Goal: Transaction & Acquisition: Obtain resource

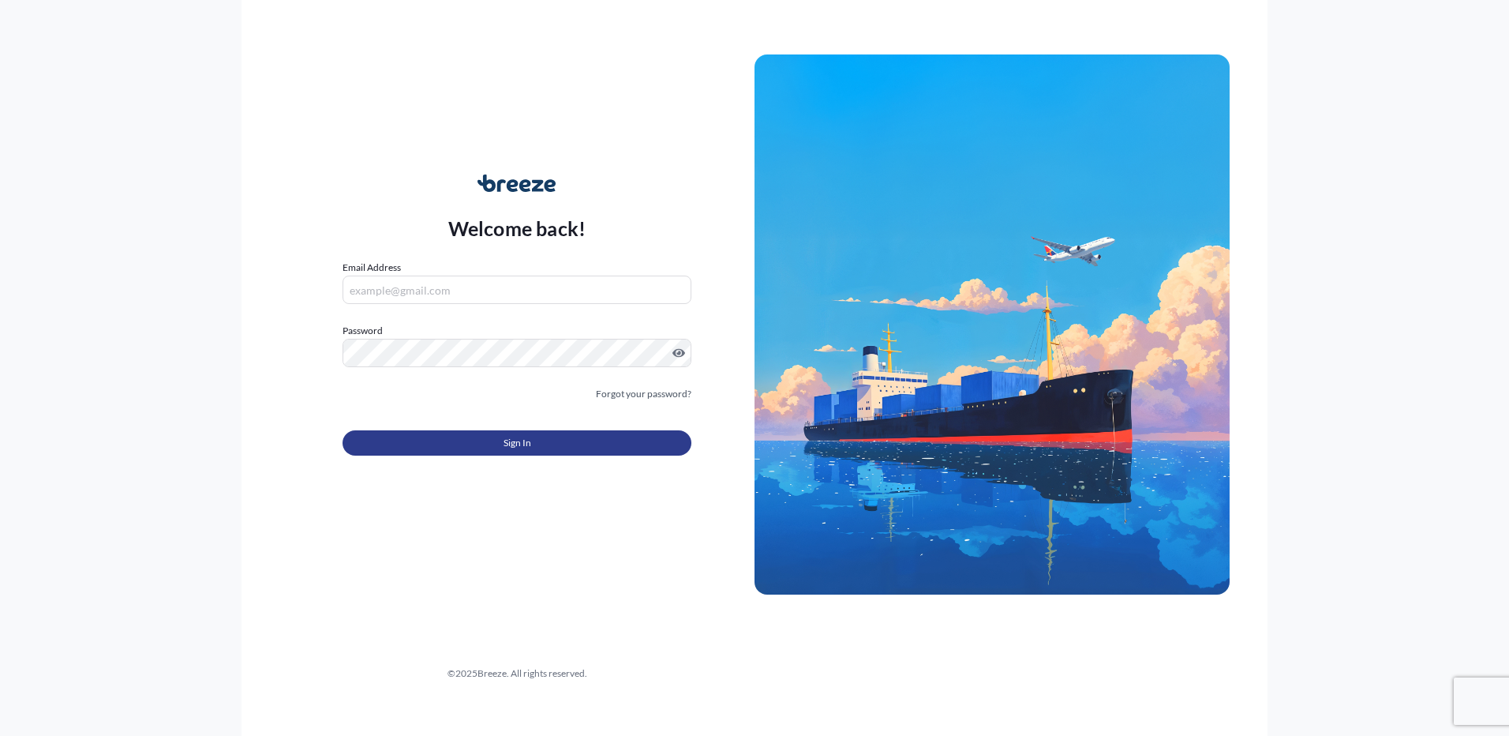
type input "[EMAIL_ADDRESS][DOMAIN_NAME]"
click at [512, 438] on span "Sign In" at bounding box center [518, 443] width 28 height 16
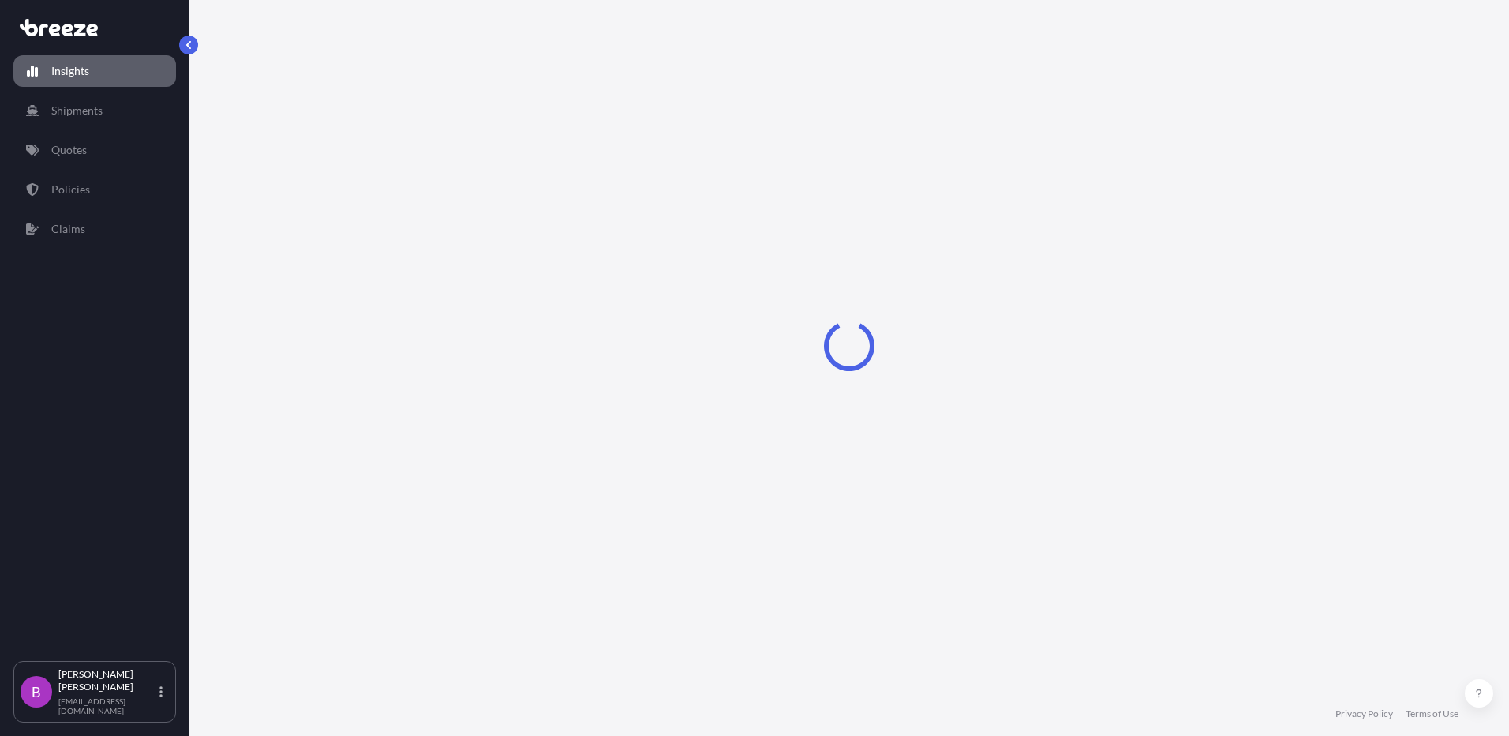
select select "2025"
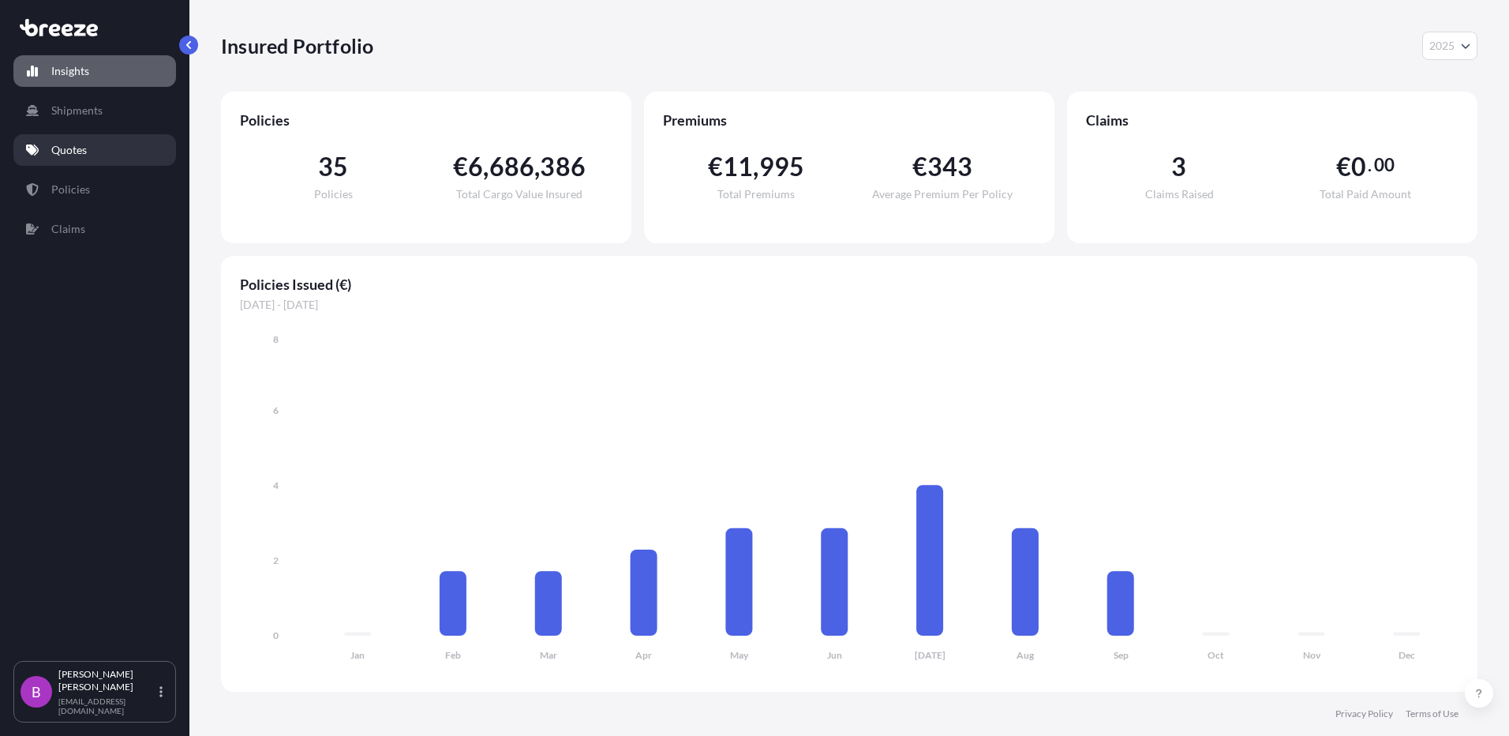
click at [72, 144] on p "Quotes" at bounding box center [69, 150] width 36 height 16
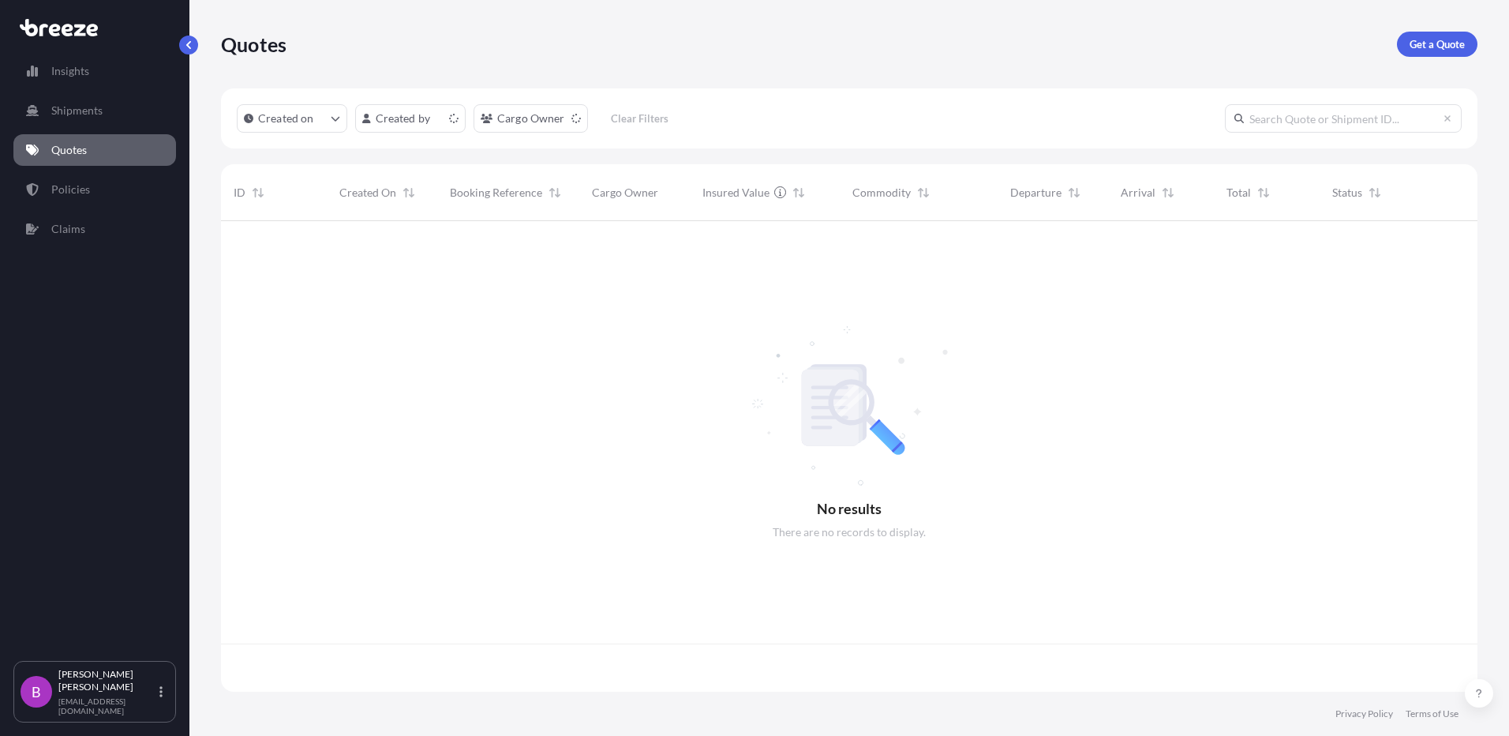
scroll to position [467, 1245]
click at [1438, 43] on p "Get a Quote" at bounding box center [1437, 44] width 55 height 16
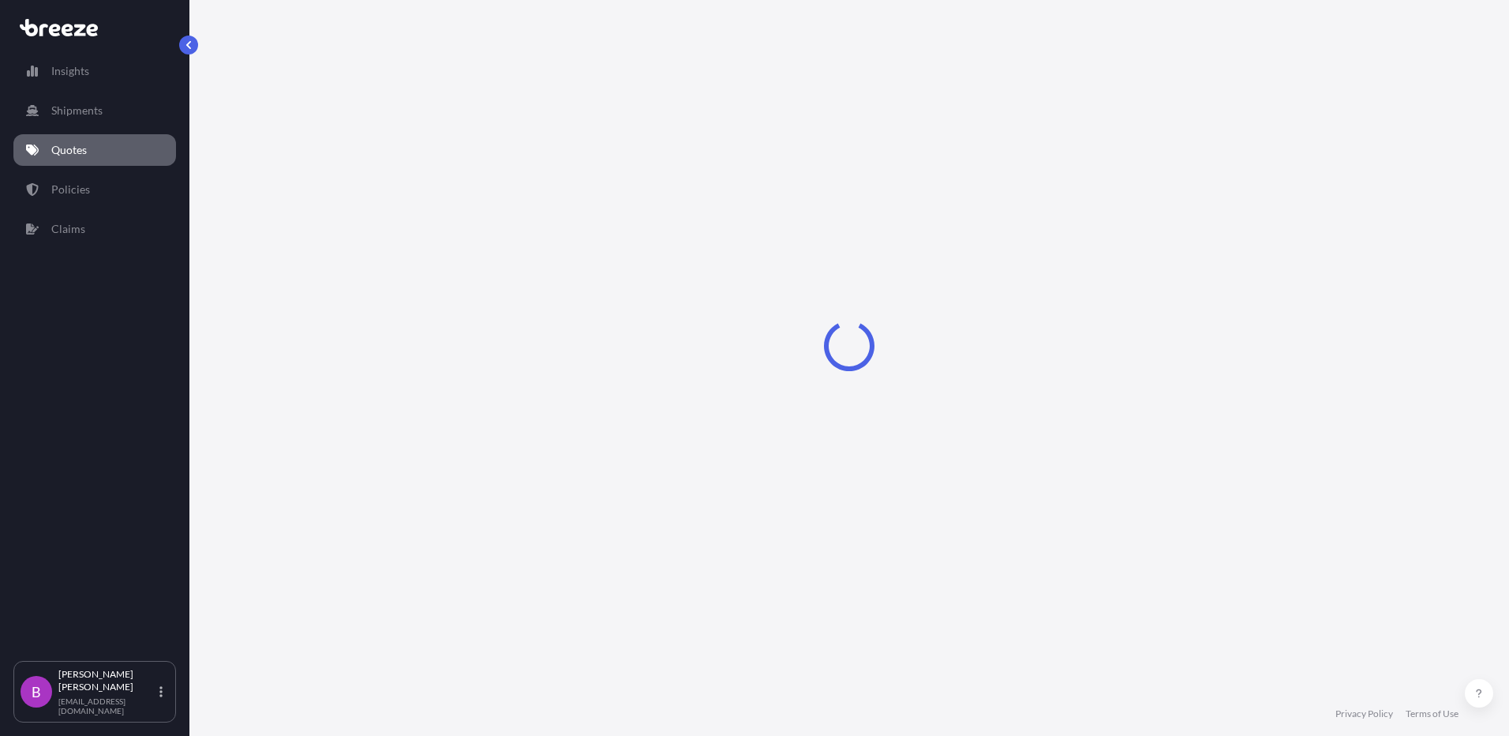
select select "Sea"
select select "1"
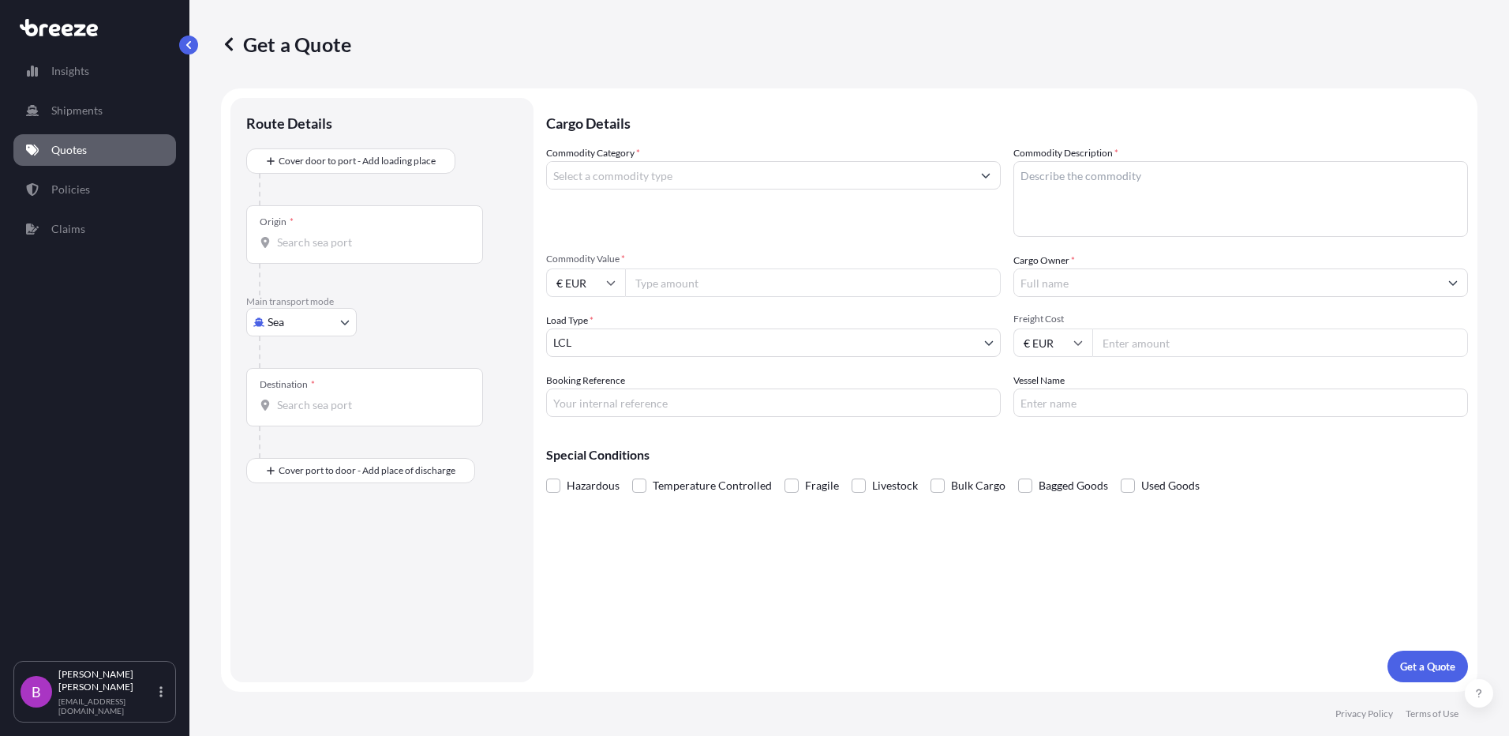
click at [612, 175] on input "Commodity Category *" at bounding box center [759, 175] width 425 height 28
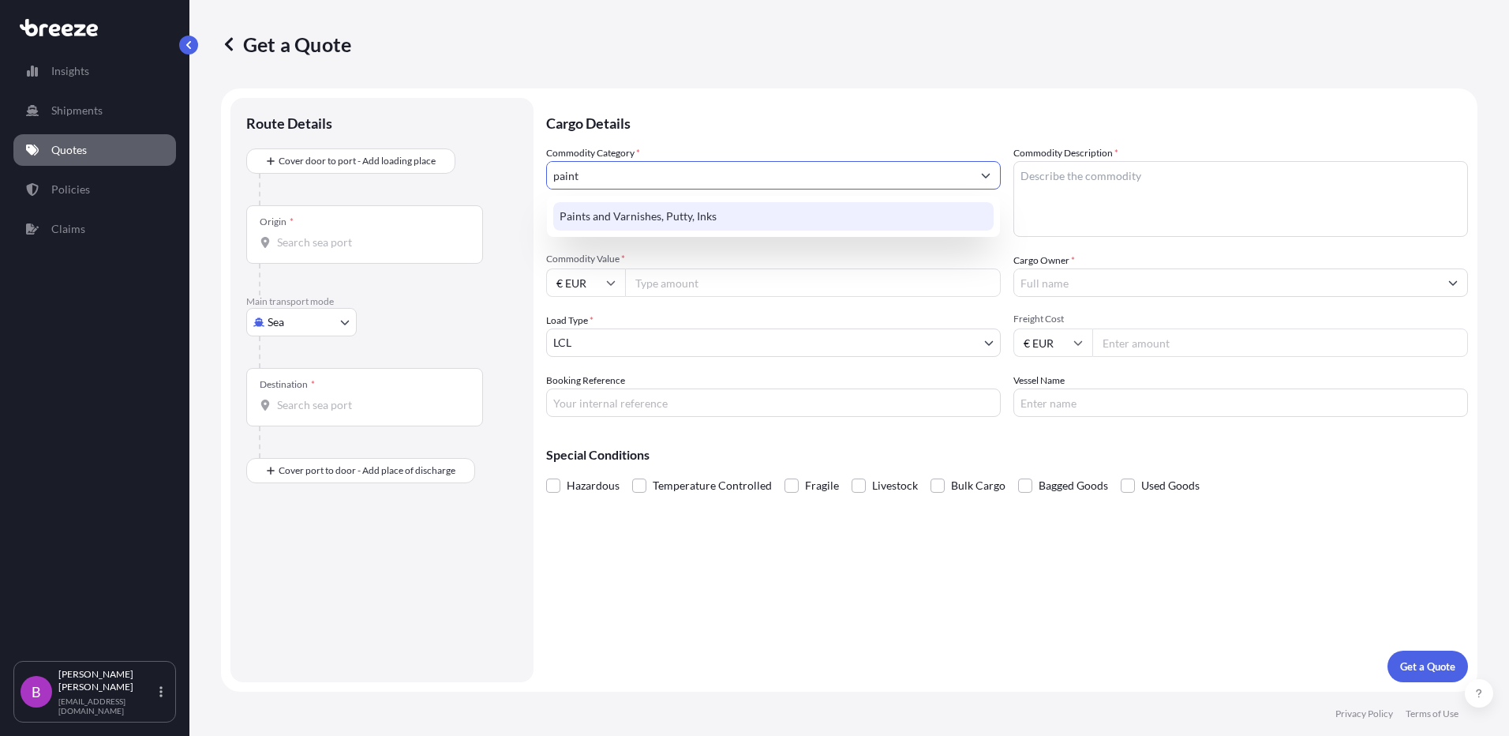
click at [642, 221] on div "Paints and Varnishes, Putty, Inks" at bounding box center [773, 216] width 440 height 28
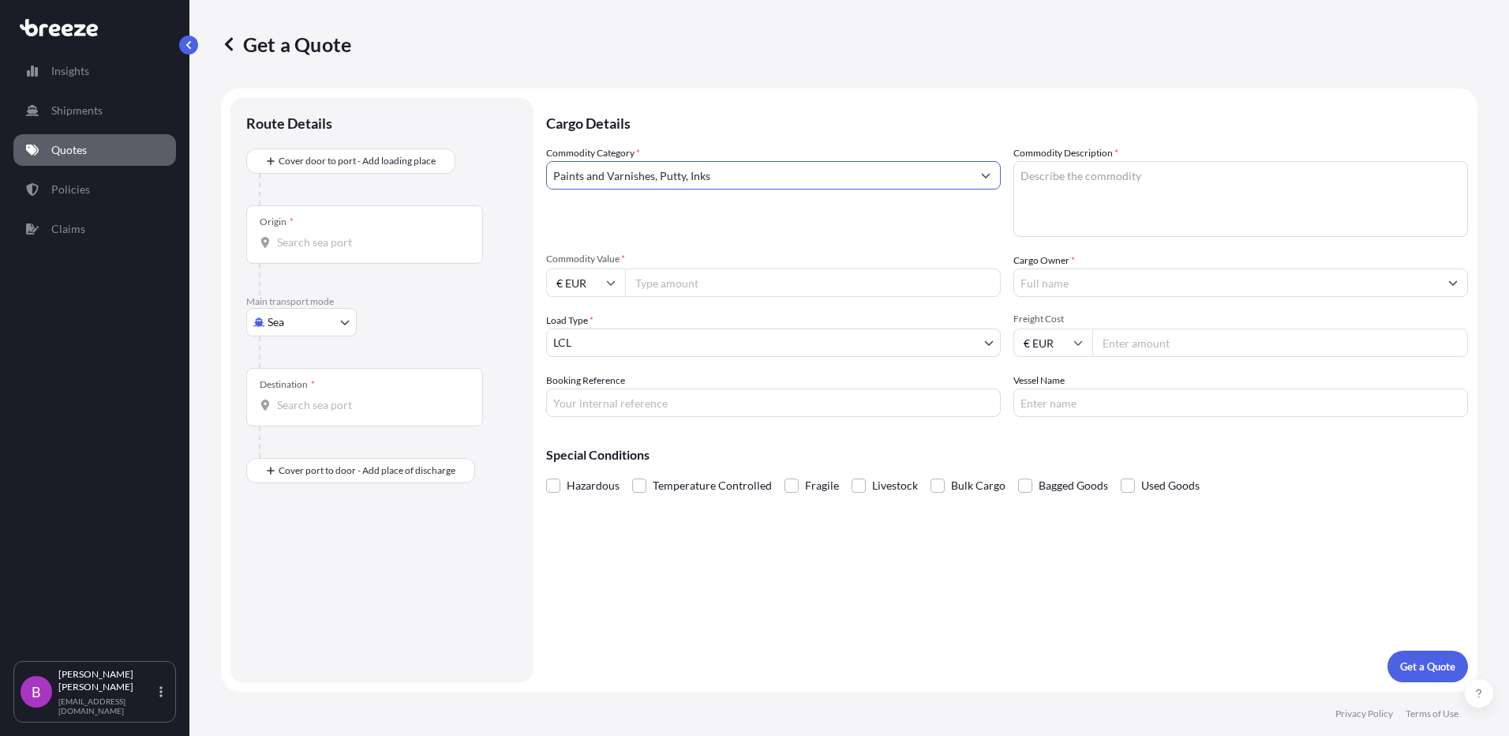
type input "Paints and Varnishes, Putty, Inks"
click at [1107, 196] on textarea "Commodity Description *" at bounding box center [1240, 199] width 455 height 76
type textarea "PAINT"
click at [599, 275] on input "€ EUR" at bounding box center [585, 282] width 79 height 28
click at [335, 249] on input "Origin *" at bounding box center [370, 242] width 186 height 16
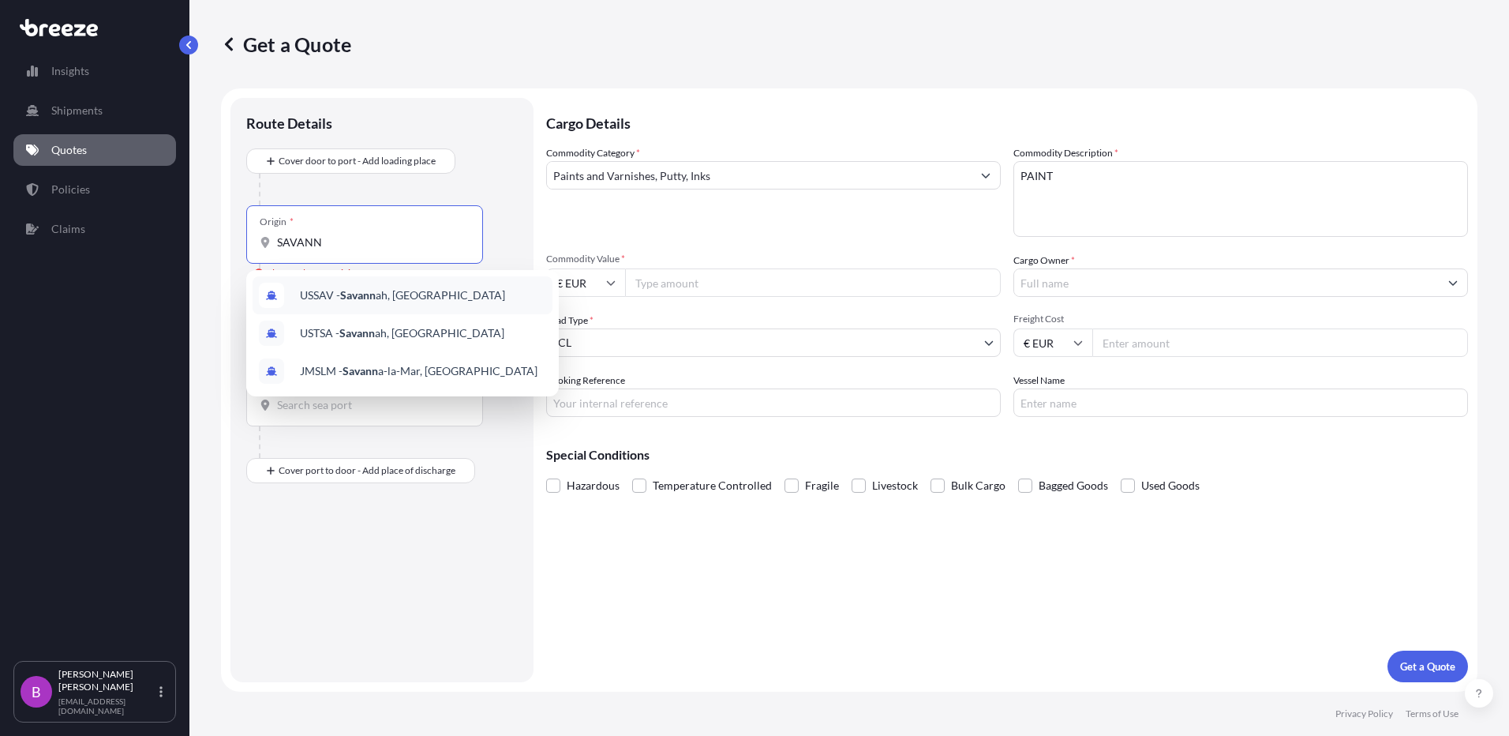
click at [417, 298] on span "USSAV - Savann ah, [GEOGRAPHIC_DATA]" at bounding box center [402, 295] width 205 height 16
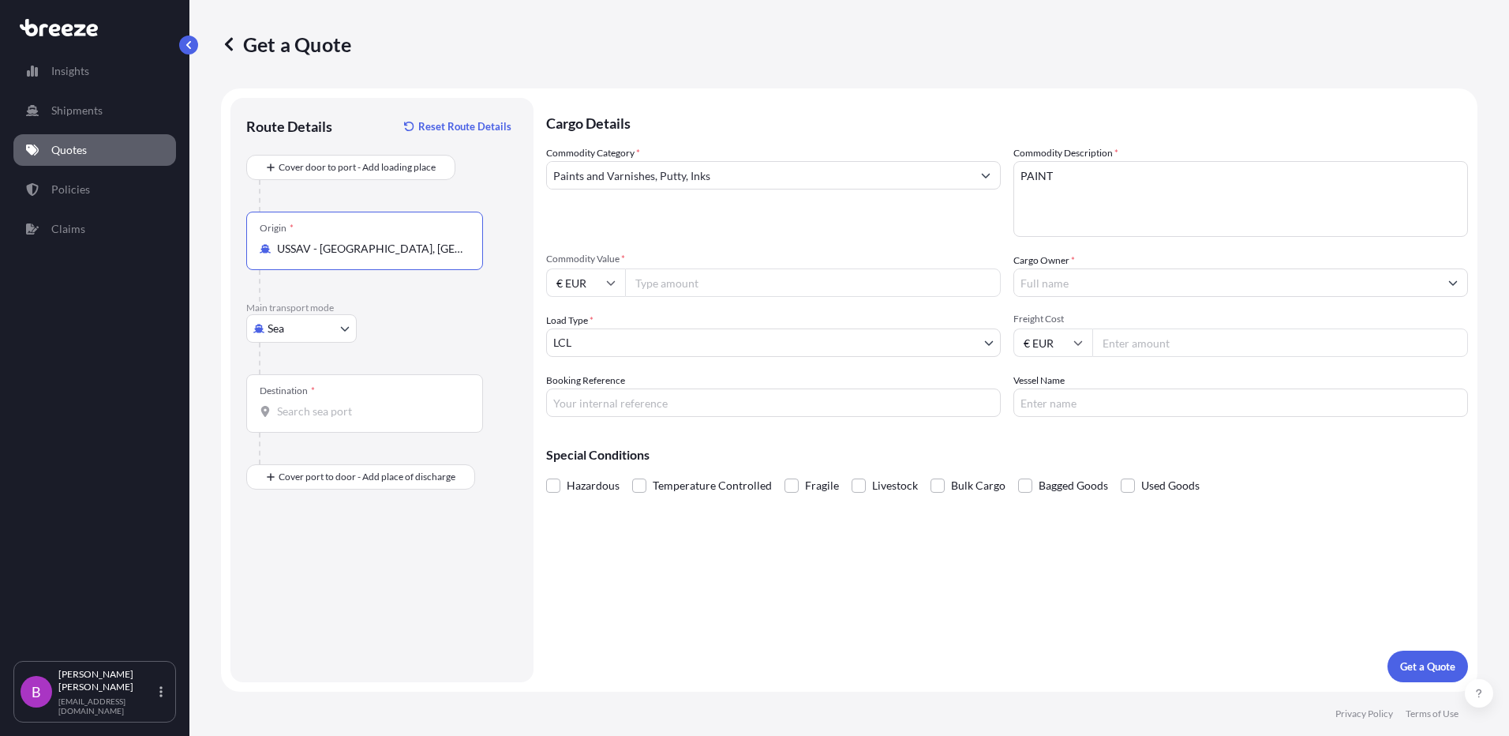
type input "USSAV - [GEOGRAPHIC_DATA], [GEOGRAPHIC_DATA]"
click at [343, 407] on input "Destination *" at bounding box center [370, 411] width 186 height 16
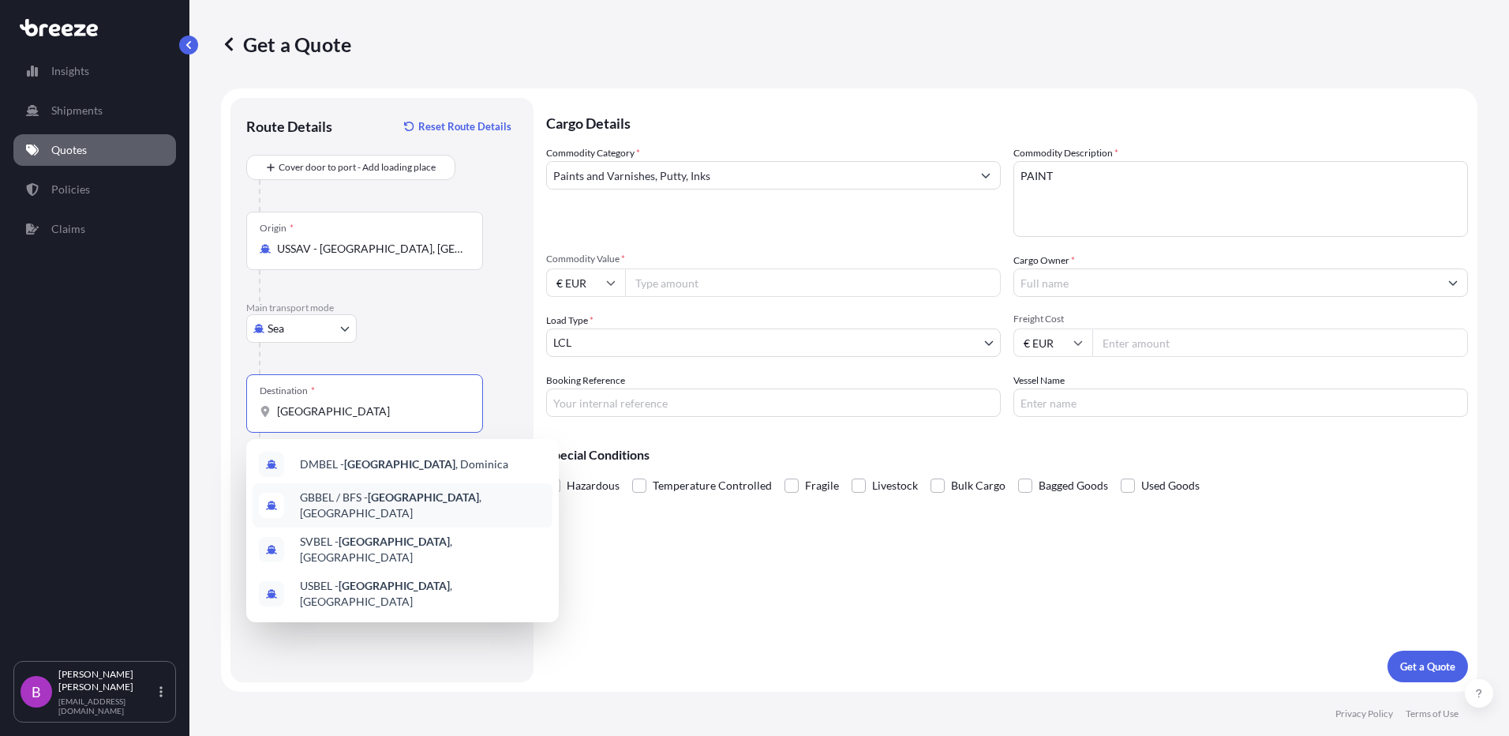
click at [434, 504] on span "GBBEL / BFS - [GEOGRAPHIC_DATA] , [GEOGRAPHIC_DATA]" at bounding box center [423, 505] width 246 height 32
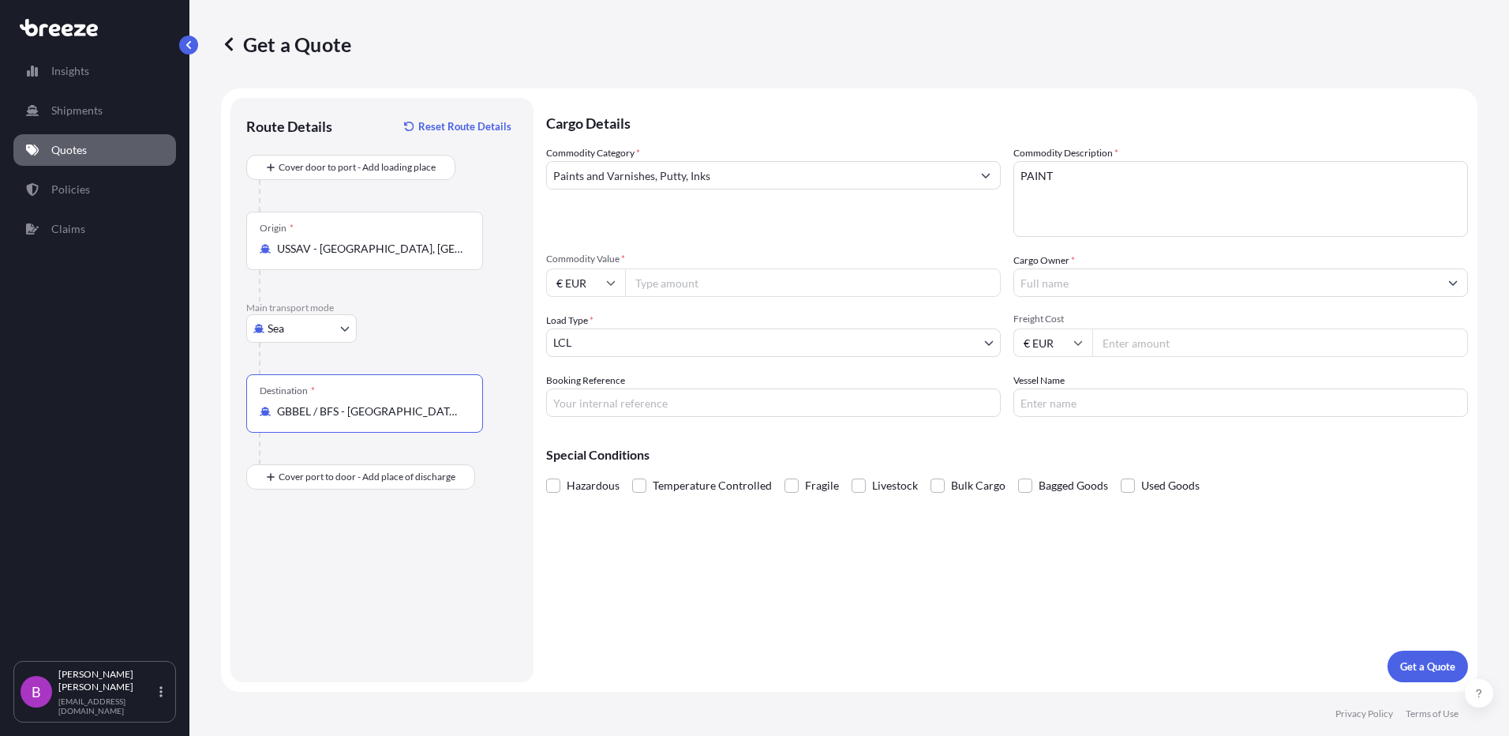
type input "GBBEL / BFS - [GEOGRAPHIC_DATA], [GEOGRAPHIC_DATA]"
click at [617, 290] on input "€ EUR" at bounding box center [585, 282] width 79 height 28
click at [594, 392] on div "$ USD" at bounding box center [586, 392] width 66 height 30
type input "$ USD"
click at [666, 288] on input "Commodity Value *" at bounding box center [813, 282] width 376 height 28
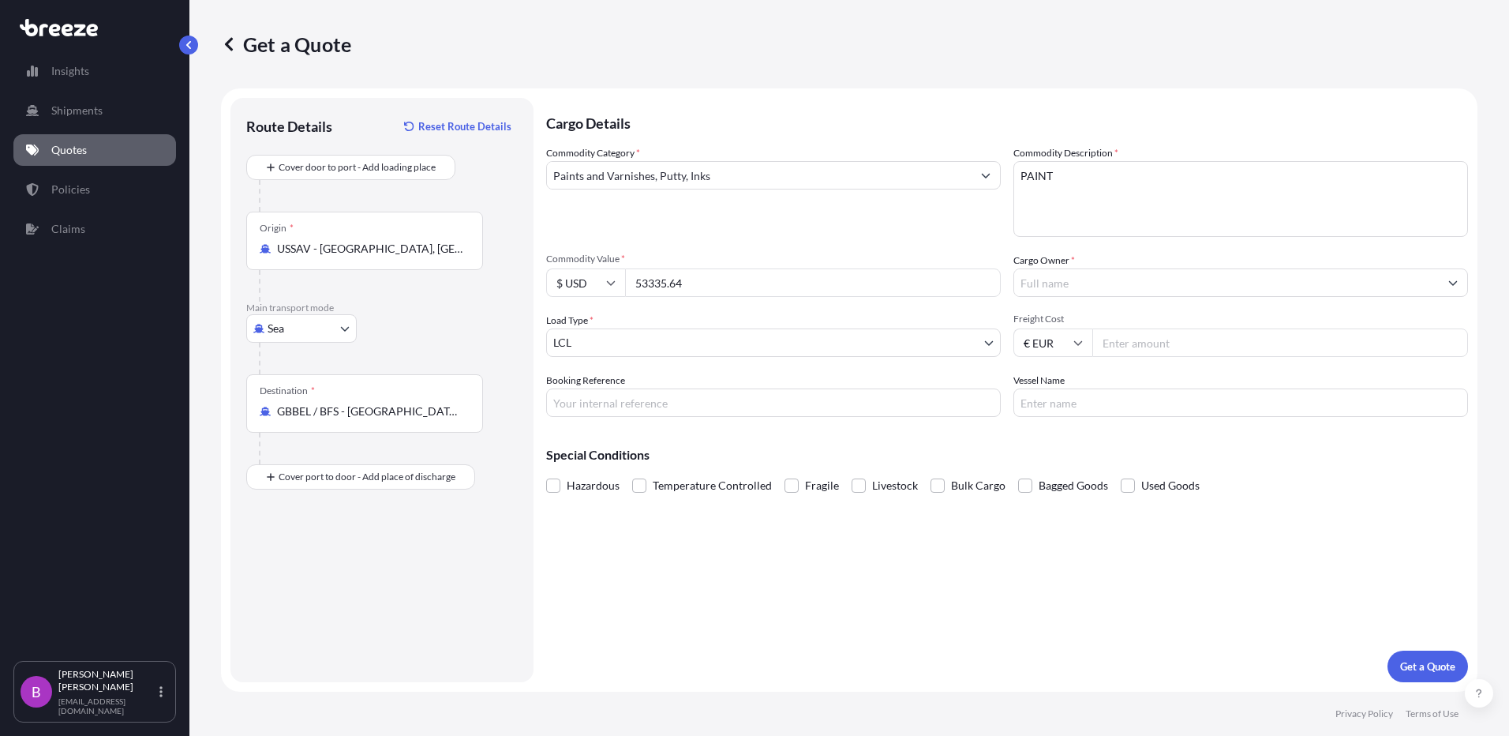
type input "53335.64"
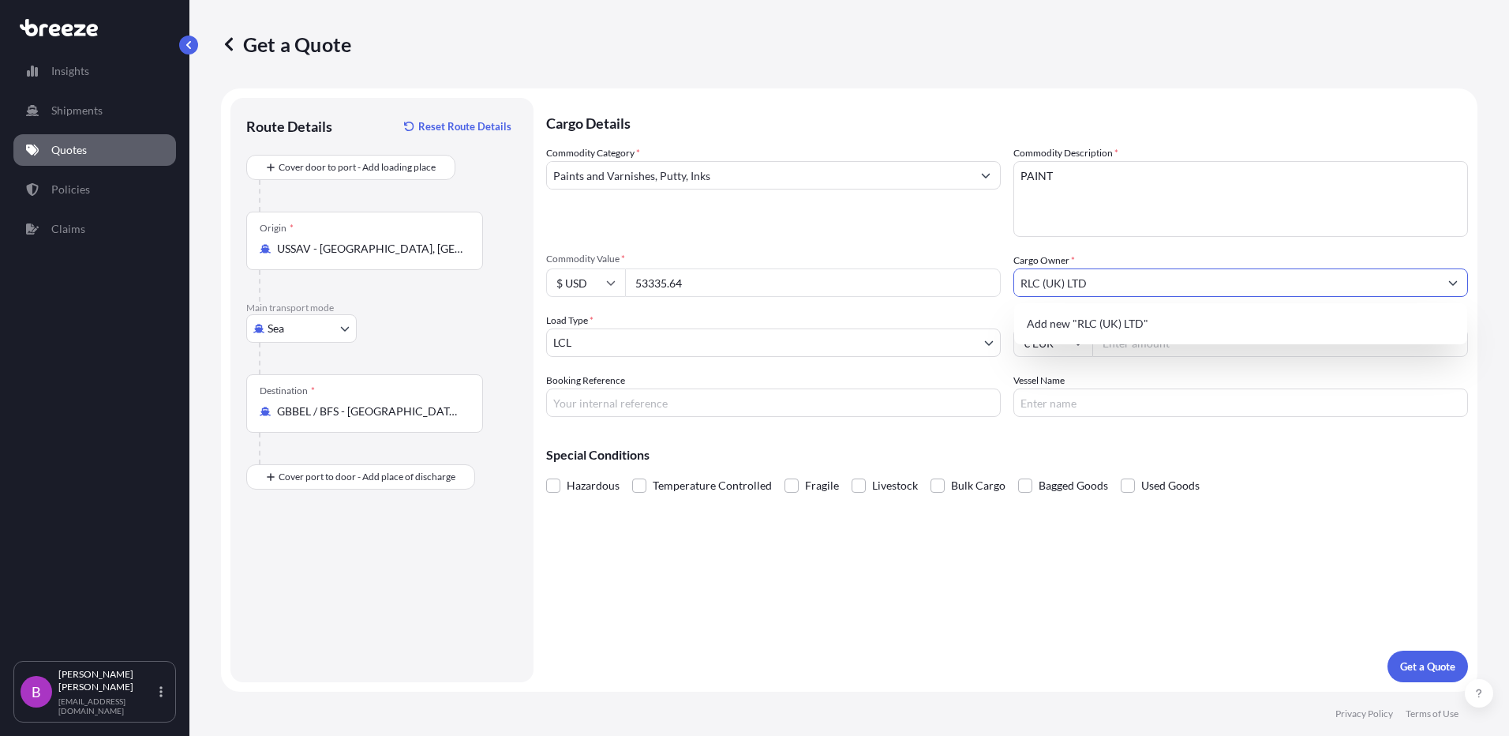
type input "RLC (UK) LTD"
type input "BEL"
click at [649, 274] on input "53335.64" at bounding box center [813, 282] width 376 height 28
type input "51335.64"
click at [1065, 343] on input "€ EUR" at bounding box center [1052, 342] width 79 height 28
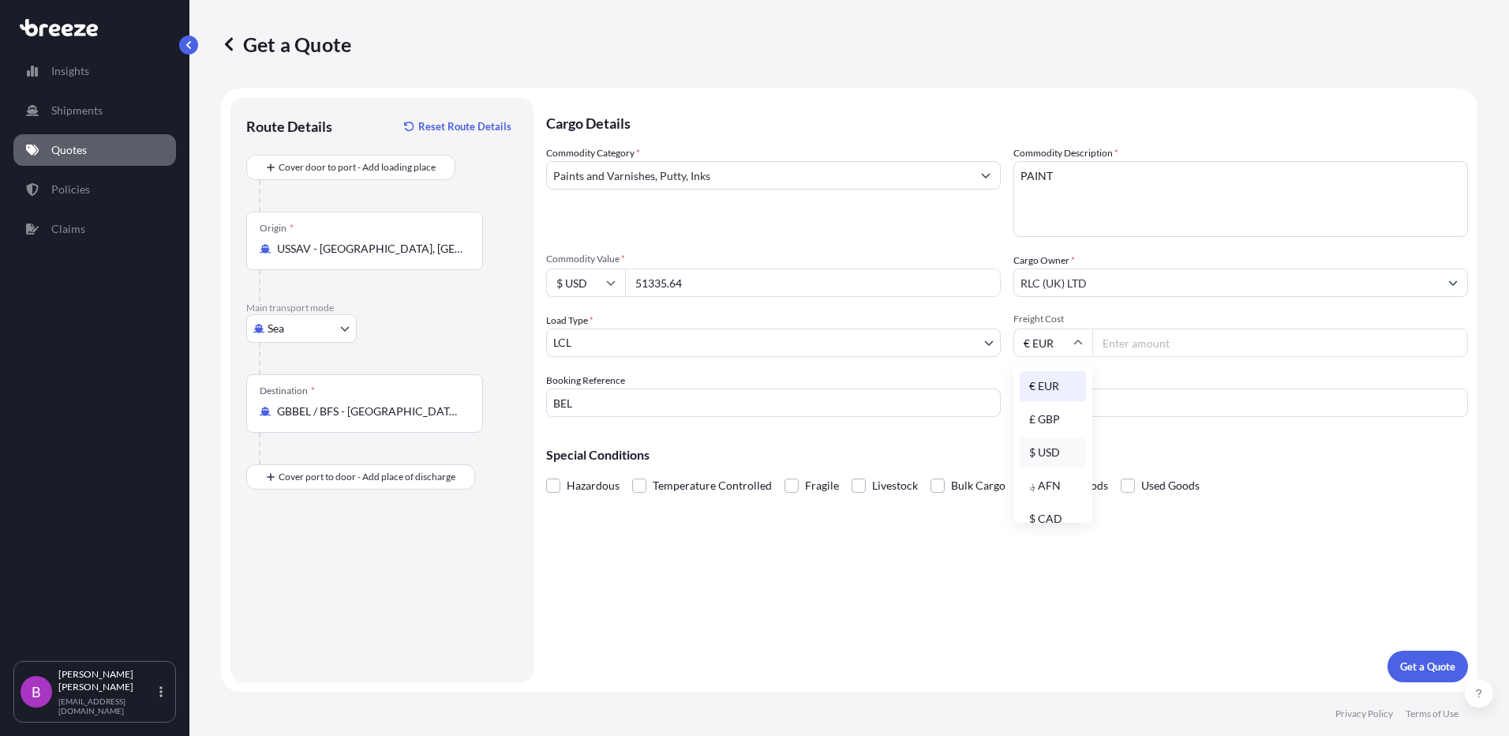
click at [1048, 453] on div "$ USD" at bounding box center [1053, 452] width 66 height 30
type input "$ USD"
click at [1160, 346] on input "Freight Cost" at bounding box center [1280, 342] width 376 height 28
type input "2000"
click at [555, 483] on span at bounding box center [553, 485] width 14 height 14
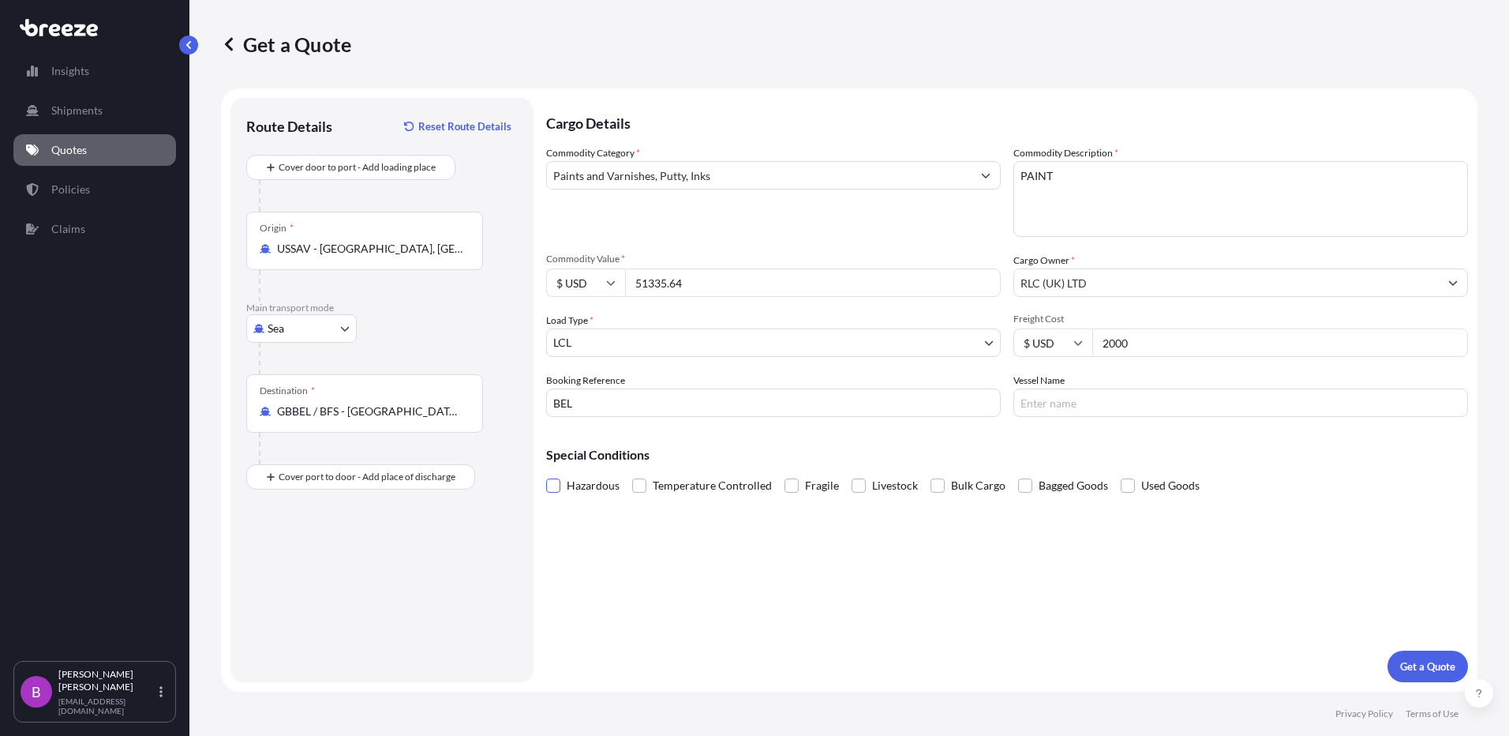
click at [546, 474] on input "Hazardous" at bounding box center [546, 474] width 0 height 0
click at [1457, 669] on button "Get a Quote" at bounding box center [1428, 666] width 81 height 32
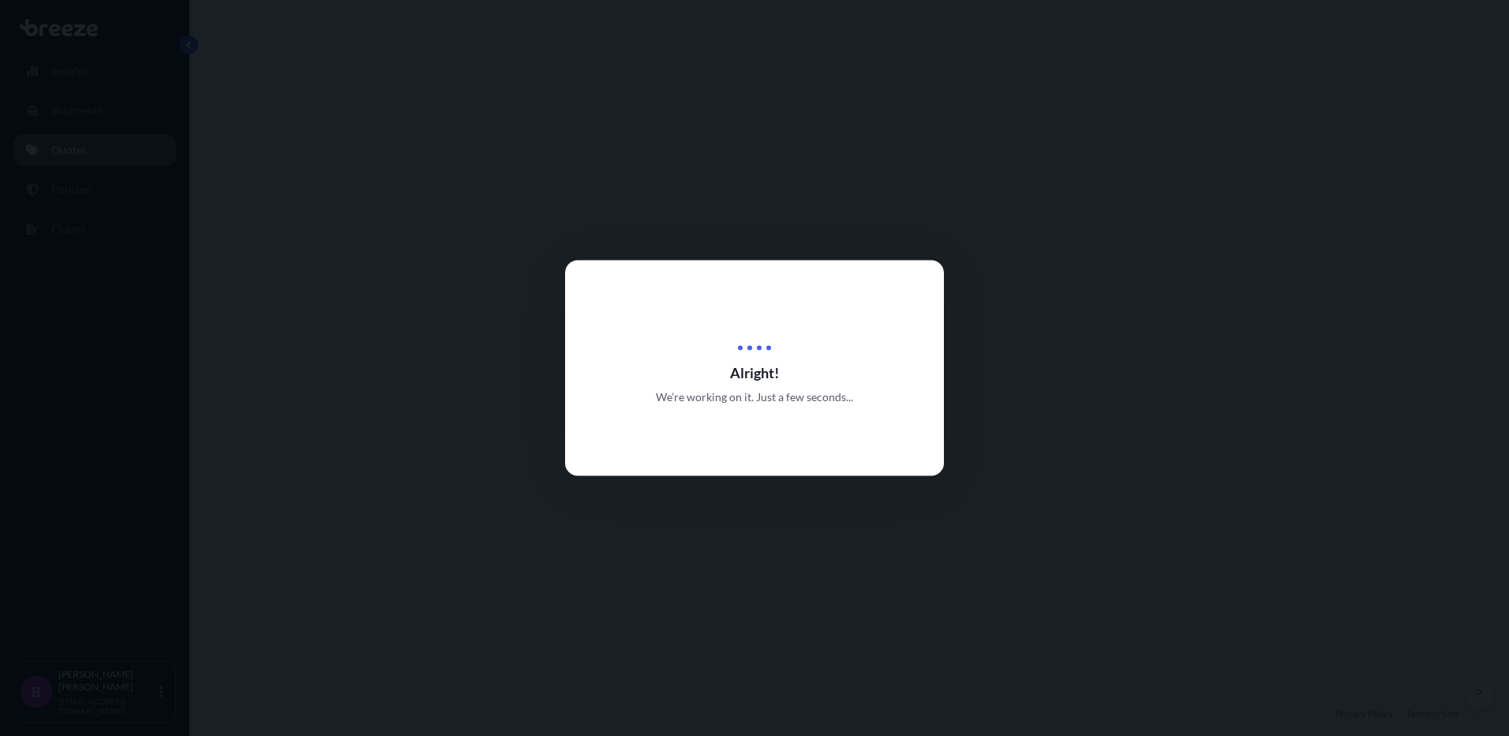
select select "Sea"
select select "1"
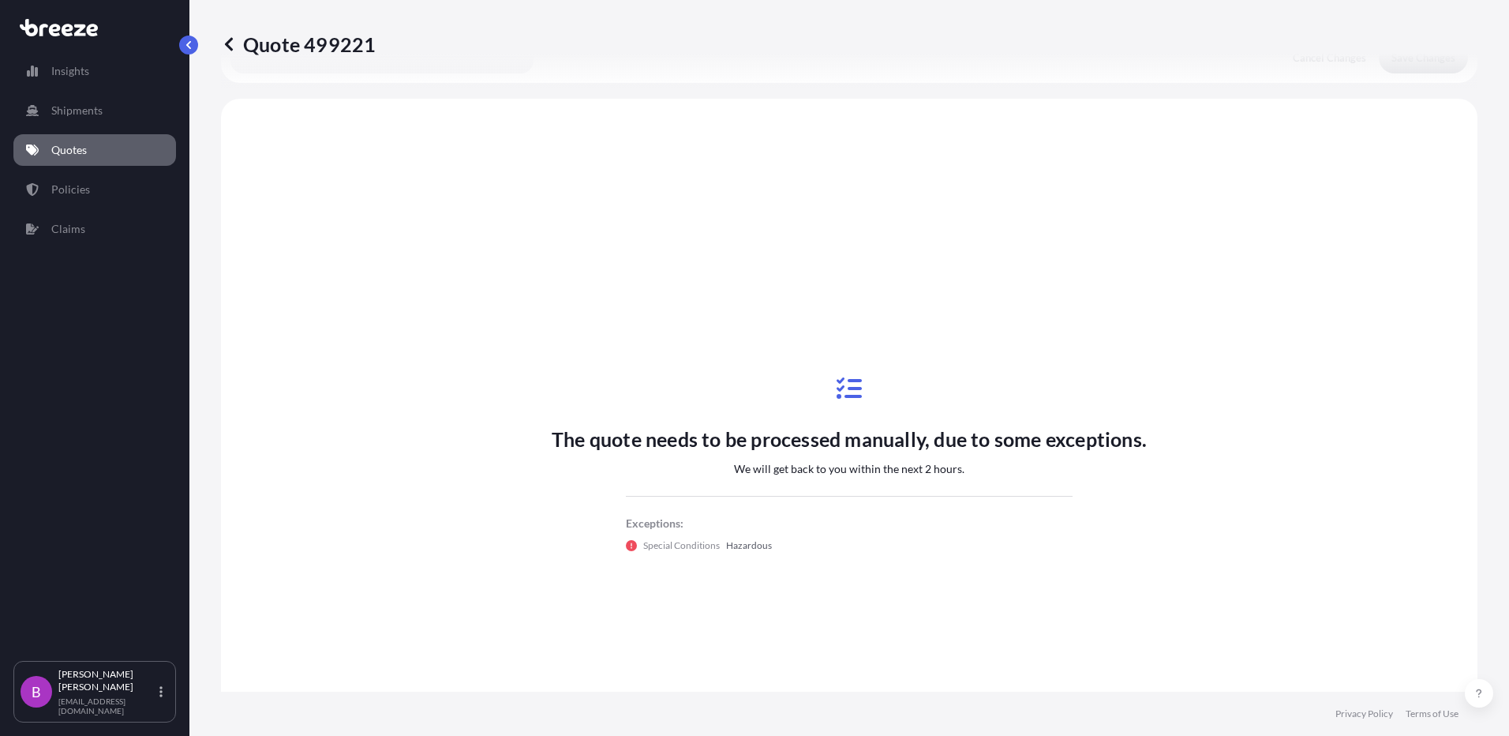
scroll to position [475, 0]
